Goal: Go to known website: Access a specific website the user already knows

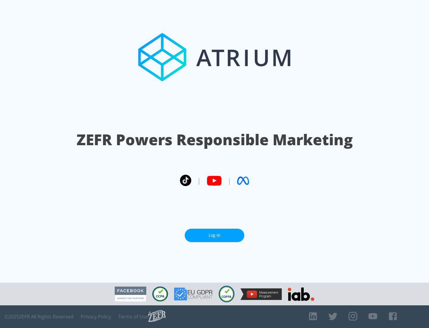
click at [214, 235] on link "Log In" at bounding box center [215, 234] width 60 height 13
